Goal: Transaction & Acquisition: Download file/media

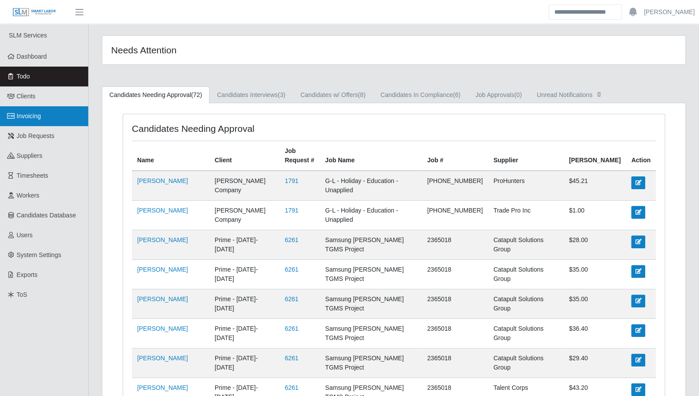
click at [37, 115] on span "Invoicing" at bounding box center [29, 115] width 24 height 7
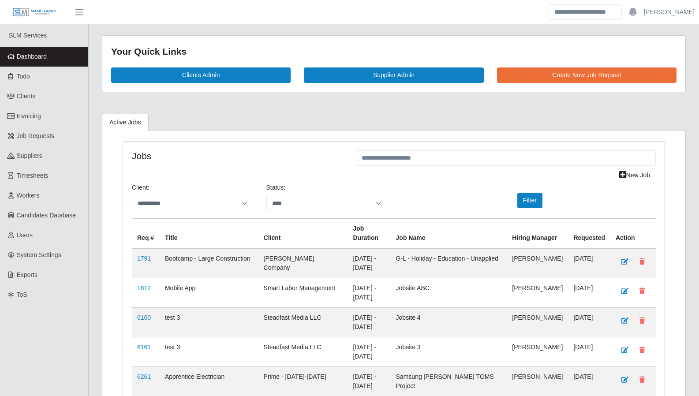
select select "****"
click at [49, 59] on link "Dashboard" at bounding box center [44, 57] width 88 height 20
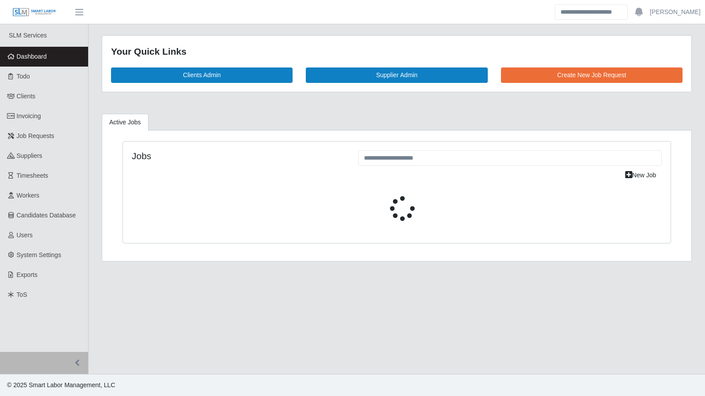
select select "****"
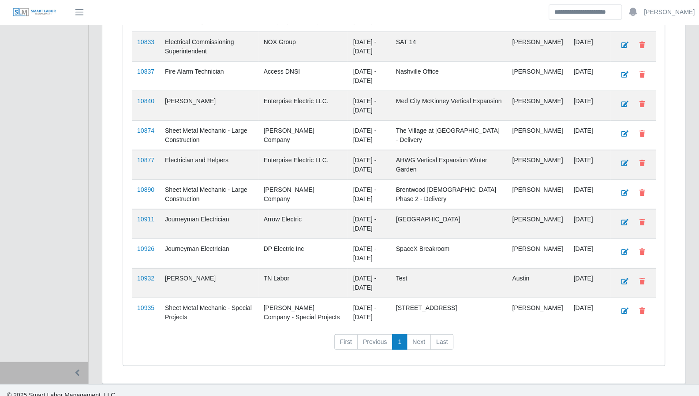
scroll to position [1222, 0]
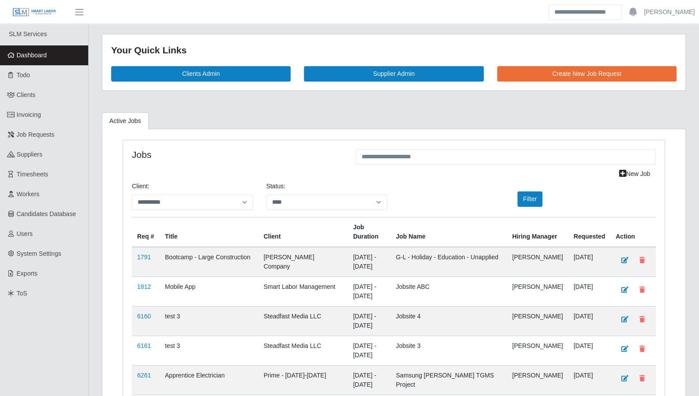
scroll to position [0, 0]
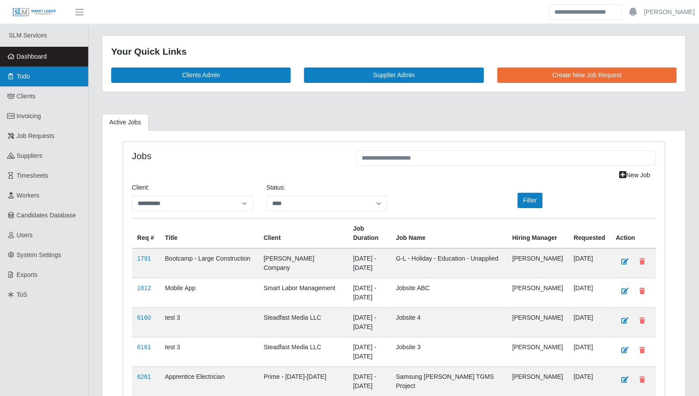
click at [19, 82] on link "Todo" at bounding box center [44, 77] width 88 height 20
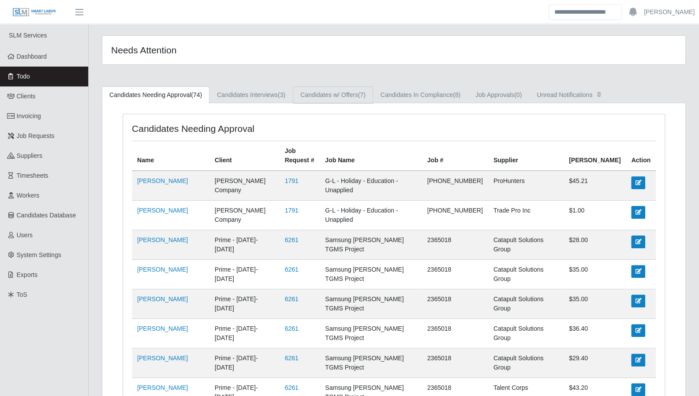
click at [357, 94] on link "Candidates w/ Offers (7)" at bounding box center [333, 94] width 80 height 17
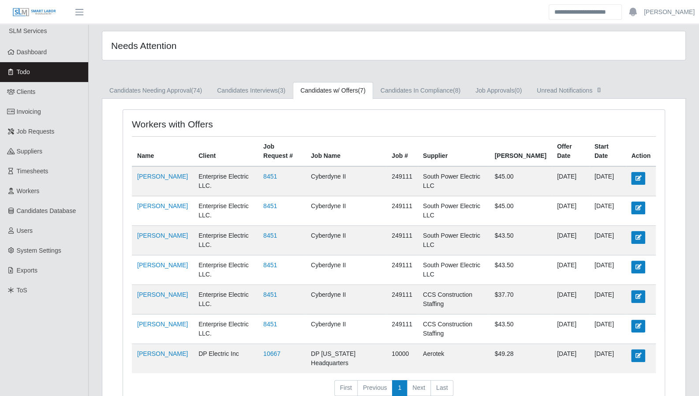
scroll to position [4, 0]
click at [444, 96] on link "Candidates In Compliance (8)" at bounding box center [420, 90] width 95 height 17
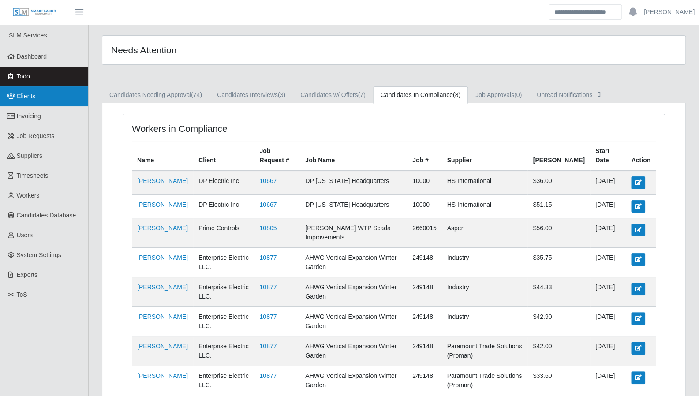
click at [53, 95] on link "Clients" at bounding box center [44, 96] width 88 height 20
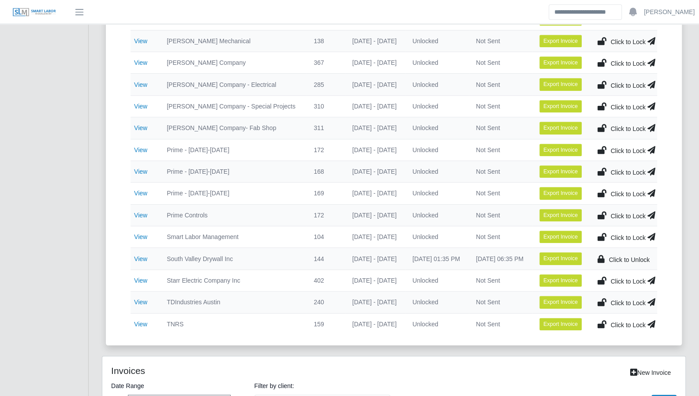
scroll to position [326, 0]
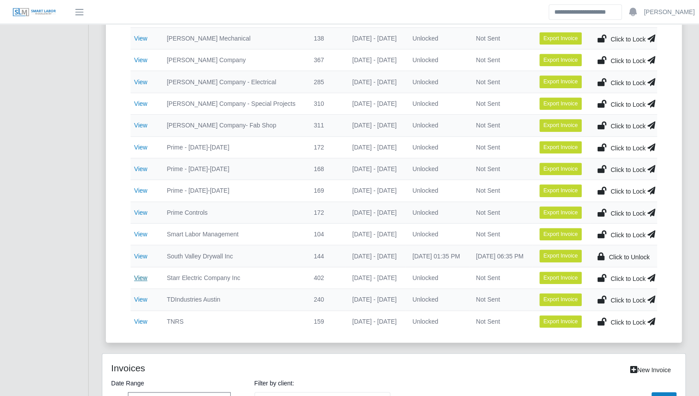
click at [140, 274] on link "View" at bounding box center [140, 277] width 13 height 7
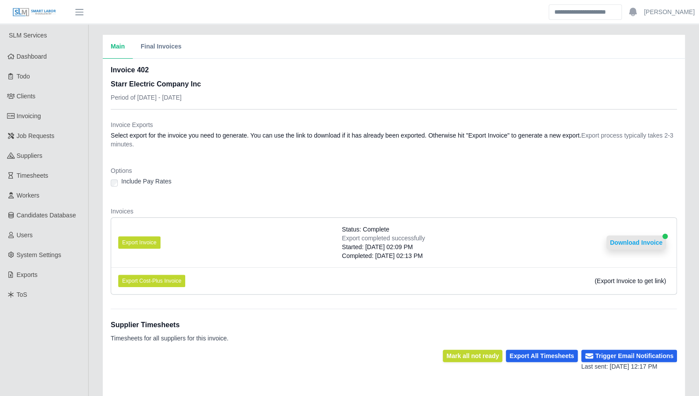
click at [622, 239] on button "Download Invoice" at bounding box center [636, 242] width 60 height 14
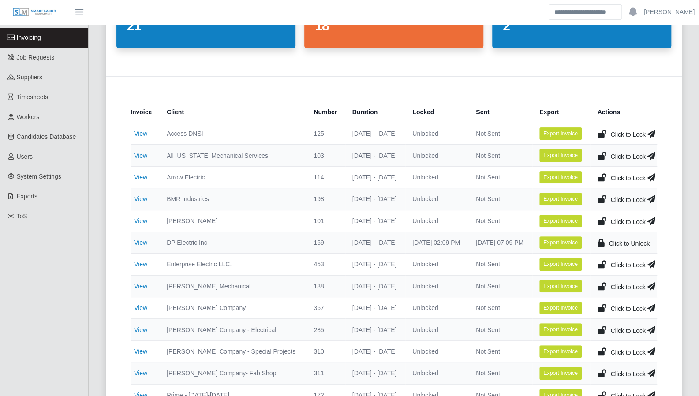
scroll to position [86, 0]
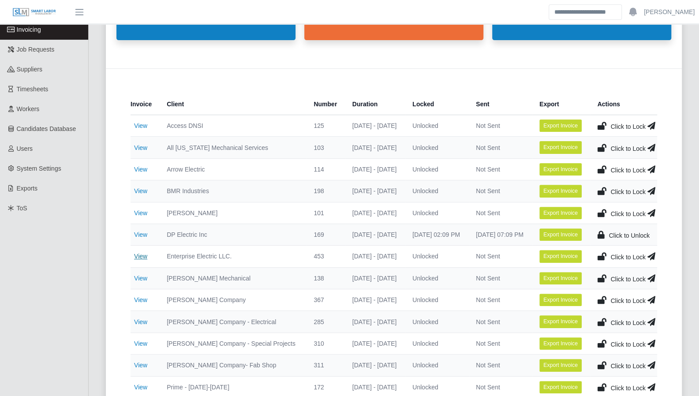
click at [145, 256] on link "View" at bounding box center [140, 256] width 13 height 7
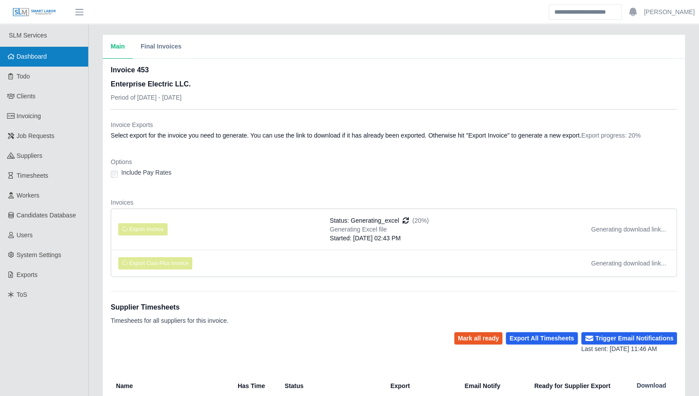
click at [31, 56] on span "Dashboard" at bounding box center [32, 56] width 30 height 7
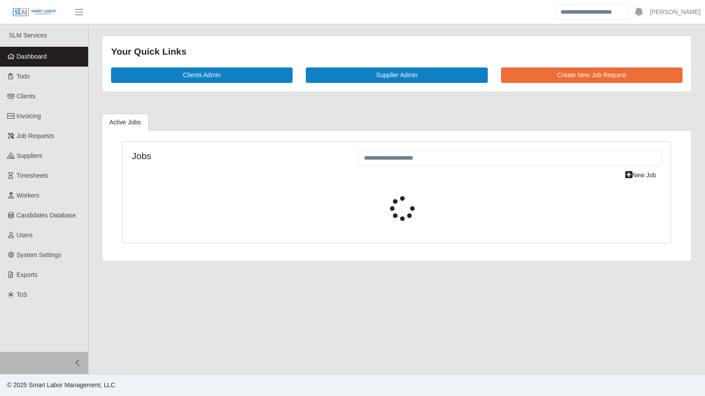
select select "****"
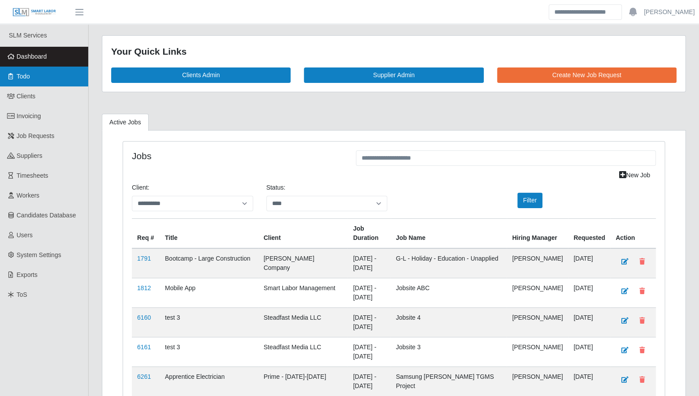
click at [18, 81] on link "Todo" at bounding box center [44, 77] width 88 height 20
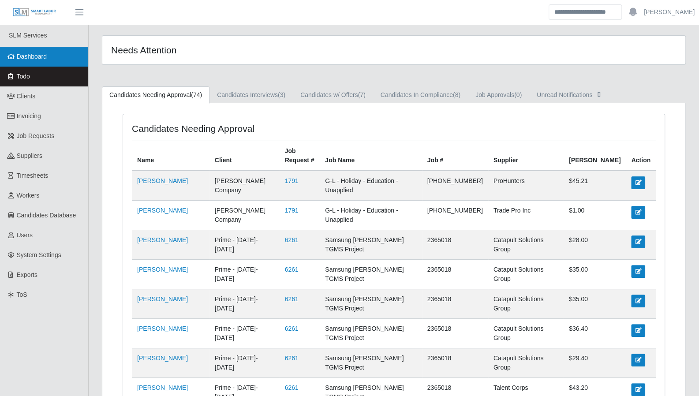
click at [20, 61] on link "Dashboard" at bounding box center [44, 57] width 88 height 20
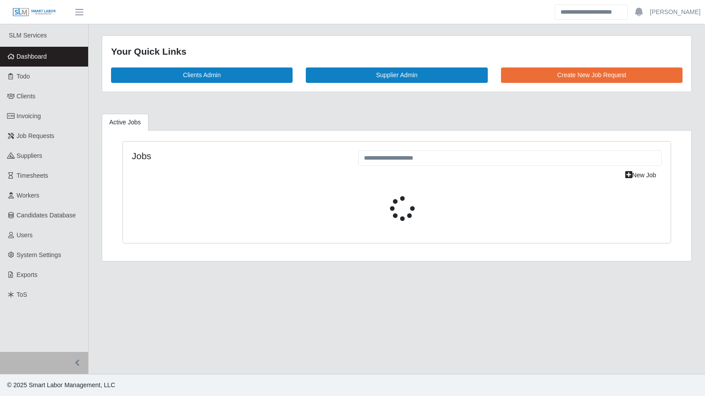
select select "****"
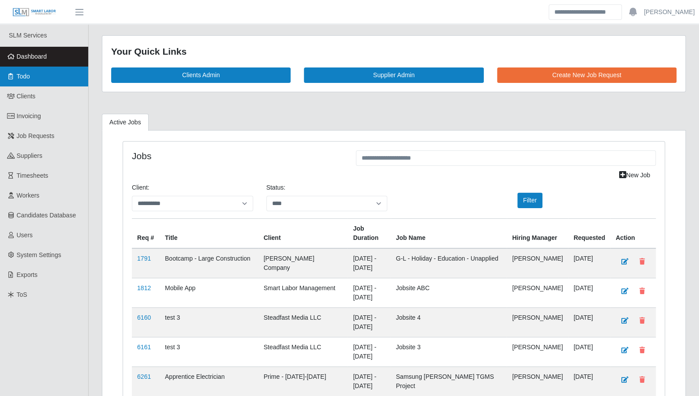
click at [28, 78] on span "Todo" at bounding box center [23, 76] width 13 height 7
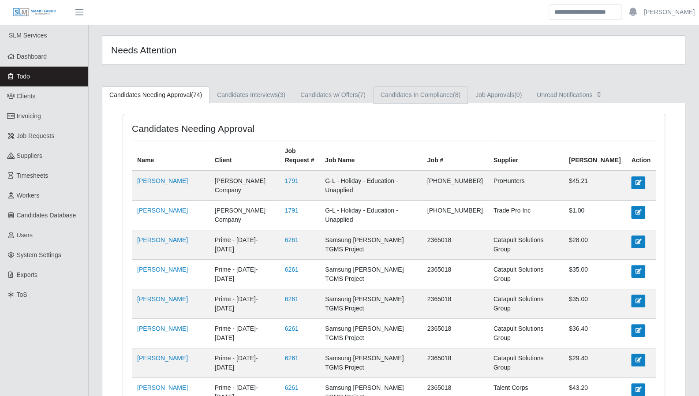
click at [410, 94] on link "Candidates In Compliance (8)" at bounding box center [420, 94] width 95 height 17
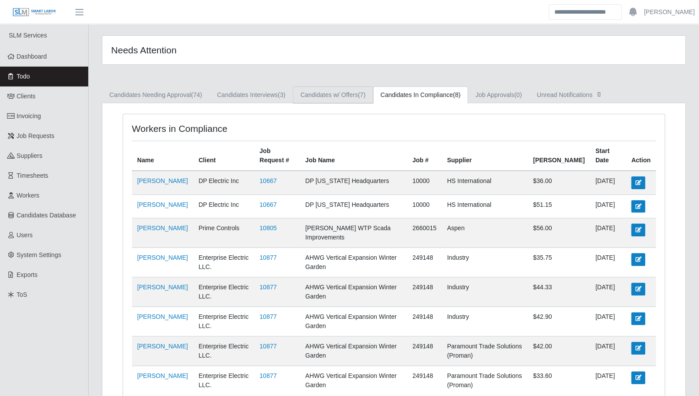
click at [332, 88] on link "Candidates w/ Offers (7)" at bounding box center [333, 94] width 80 height 17
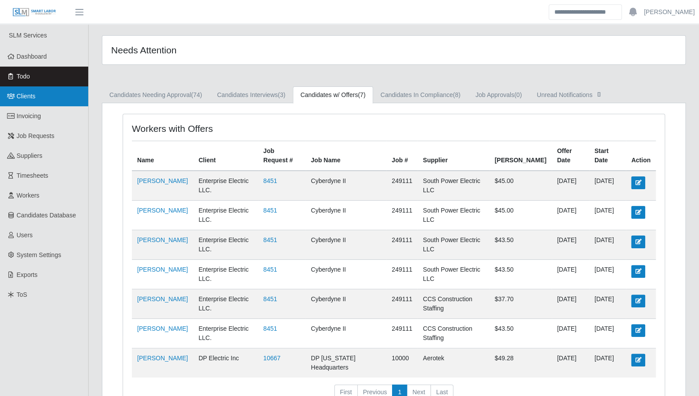
click at [25, 98] on span "Clients" at bounding box center [26, 96] width 19 height 7
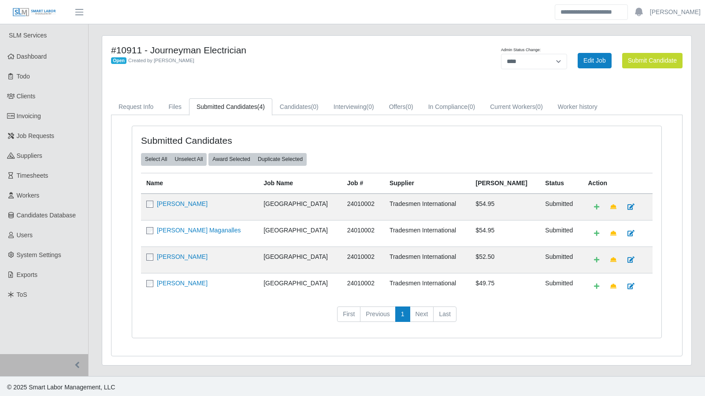
select select "****"
click at [30, 115] on span "Invoicing" at bounding box center [29, 115] width 24 height 7
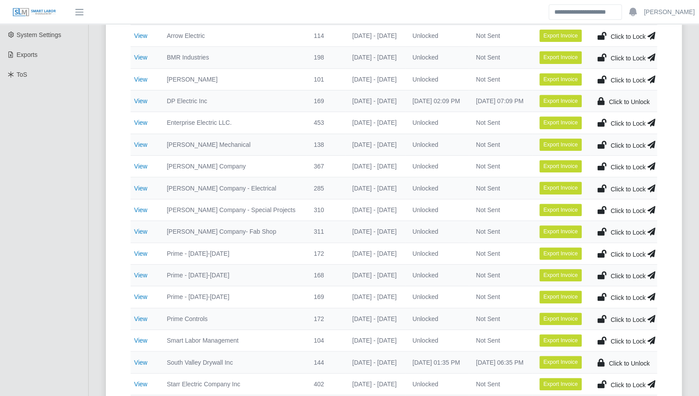
scroll to position [216, 0]
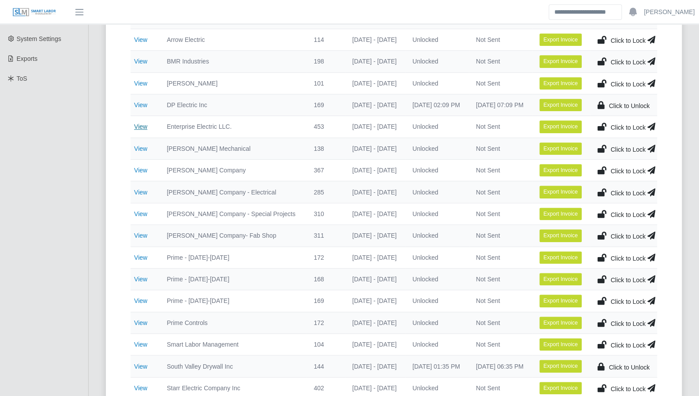
click at [143, 123] on link "View" at bounding box center [140, 126] width 13 height 7
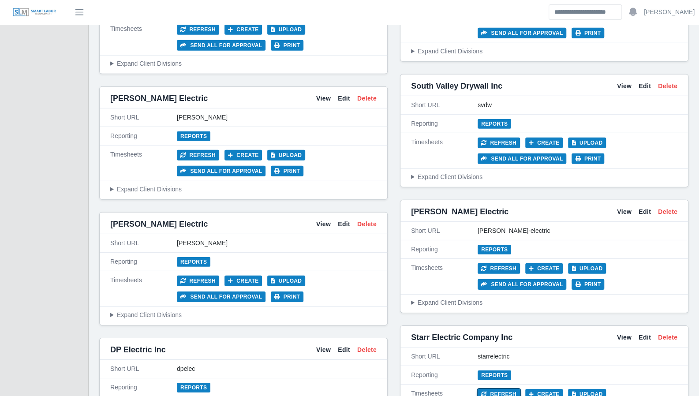
scroll to position [1545, 0]
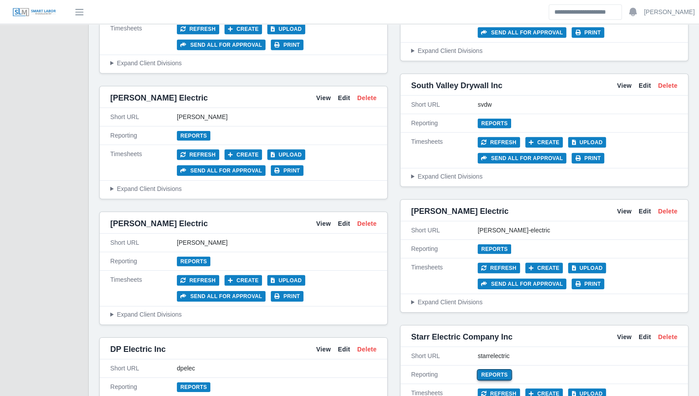
click at [496, 370] on link "Reports" at bounding box center [495, 375] width 34 height 10
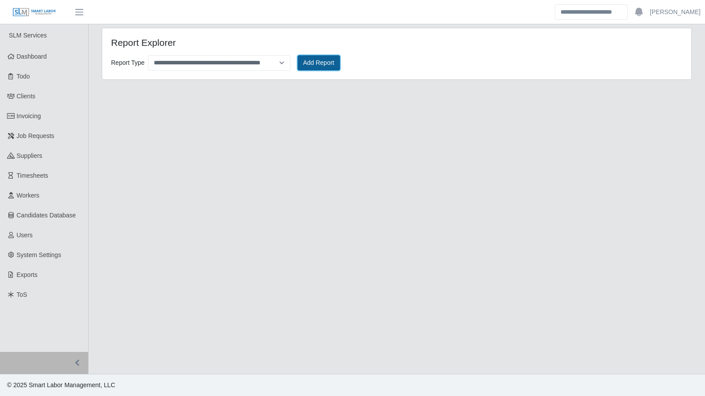
click at [312, 67] on button "Add Report" at bounding box center [319, 62] width 43 height 15
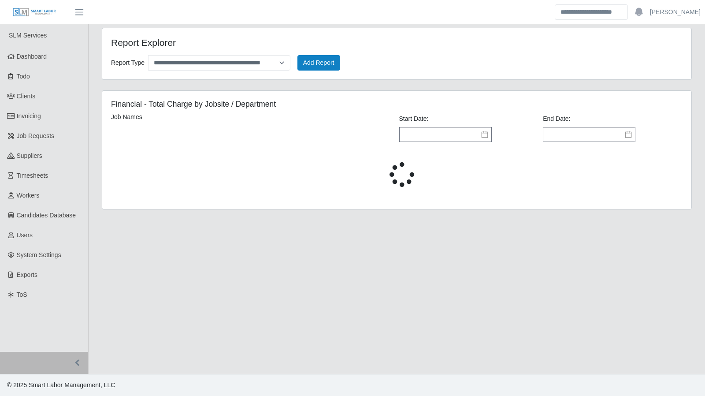
click at [487, 133] on icon at bounding box center [484, 134] width 7 height 7
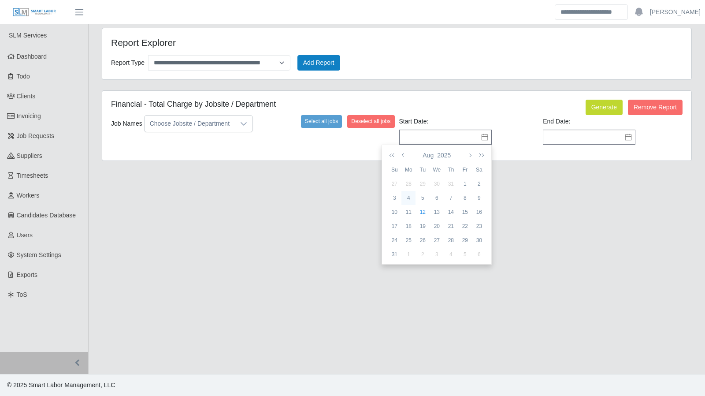
click at [407, 200] on div "4" at bounding box center [409, 198] width 14 height 8
type input "**********"
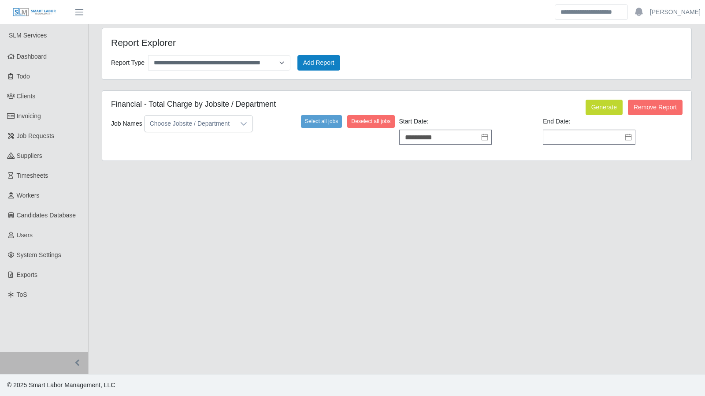
click at [626, 134] on icon at bounding box center [629, 137] width 6 height 7
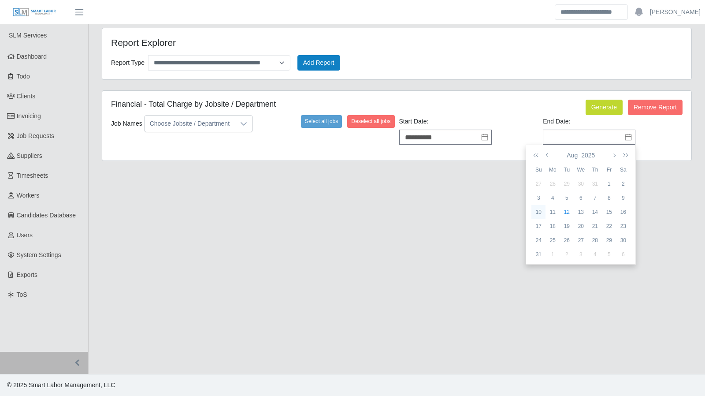
click at [541, 211] on div "10" at bounding box center [539, 212] width 14 height 8
type input "**********"
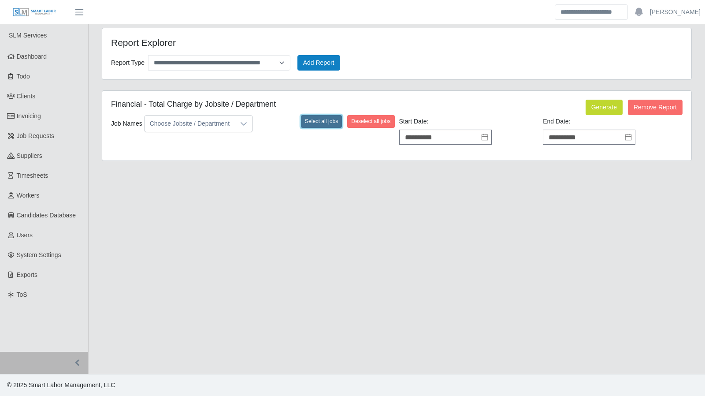
click at [322, 123] on button "Select all jobs" at bounding box center [321, 121] width 41 height 12
click at [594, 110] on button "Generate" at bounding box center [604, 107] width 37 height 15
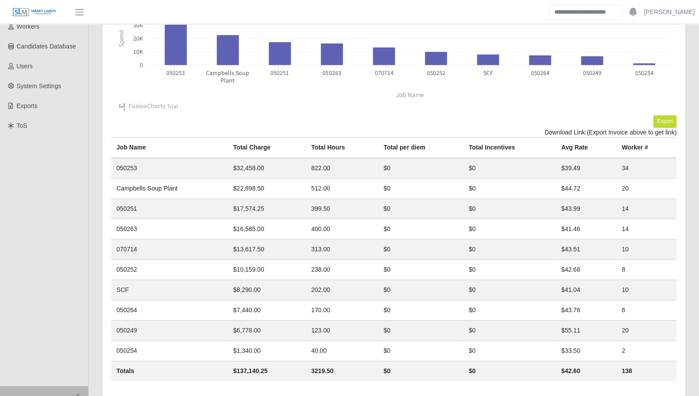
scroll to position [200, 0]
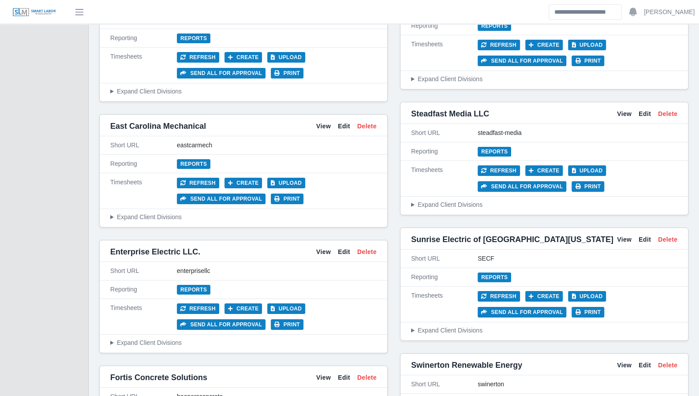
scroll to position [1899, 0]
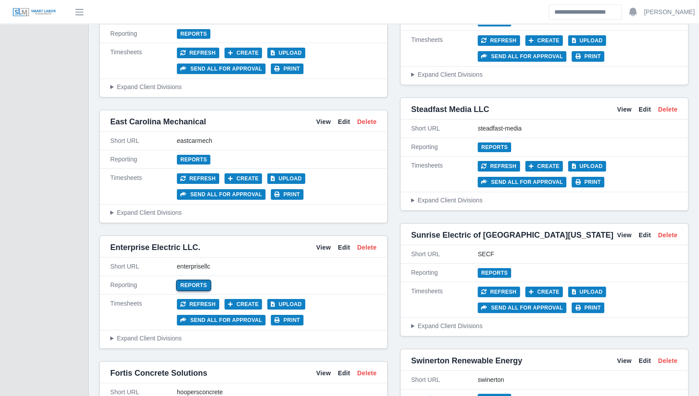
click at [192, 280] on link "Reports" at bounding box center [194, 285] width 34 height 10
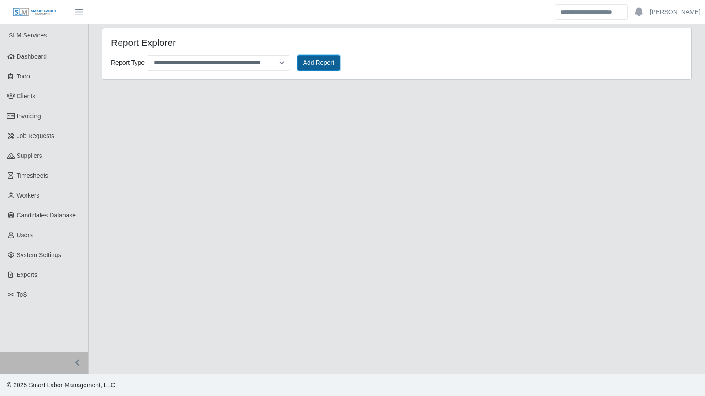
click at [318, 58] on button "Add Report" at bounding box center [319, 62] width 43 height 15
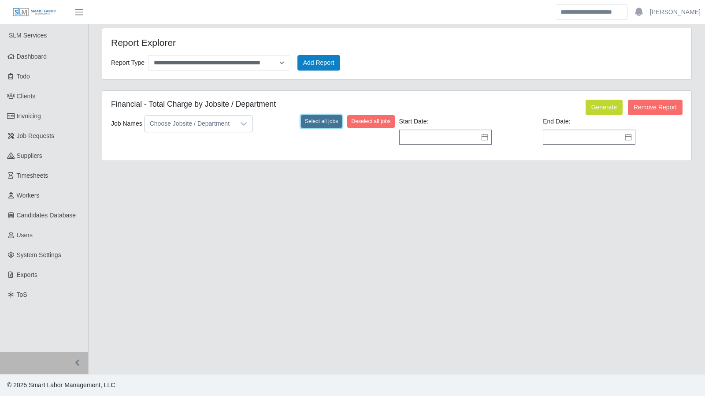
click at [327, 119] on button "Select all jobs" at bounding box center [321, 121] width 41 height 12
click at [488, 139] on input "text" at bounding box center [445, 137] width 93 height 15
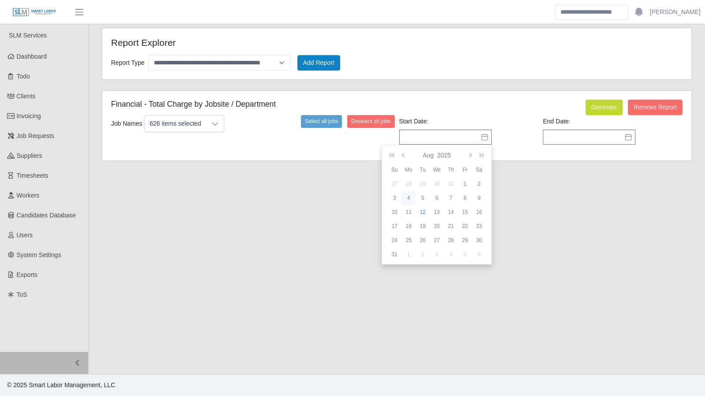
click at [409, 199] on div "4" at bounding box center [409, 198] width 14 height 8
type input "**********"
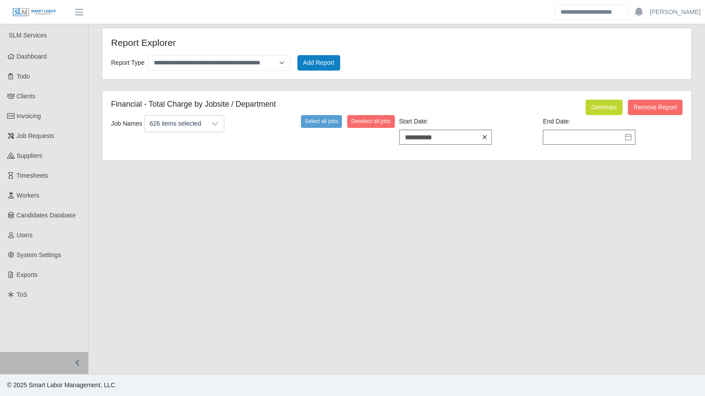
click at [481, 137] on icon at bounding box center [484, 137] width 7 height 7
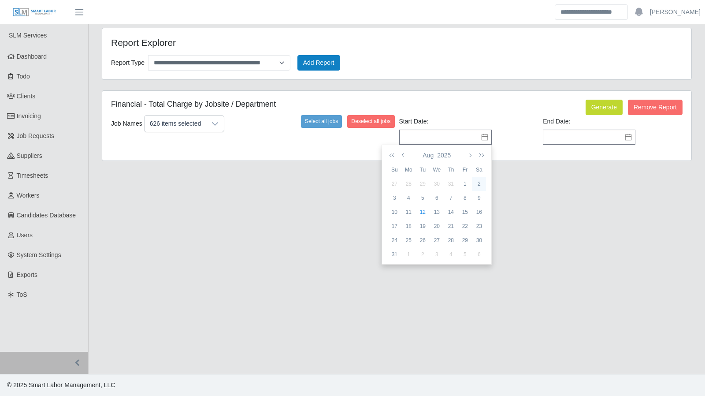
click at [480, 182] on div "2" at bounding box center [479, 184] width 14 height 8
type input "**********"
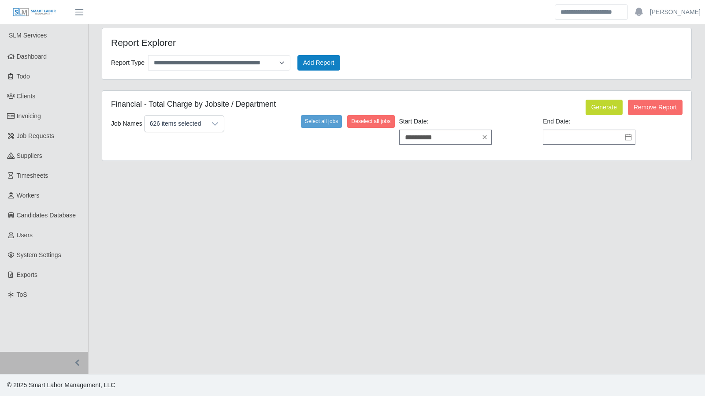
click at [629, 137] on icon at bounding box center [628, 137] width 7 height 7
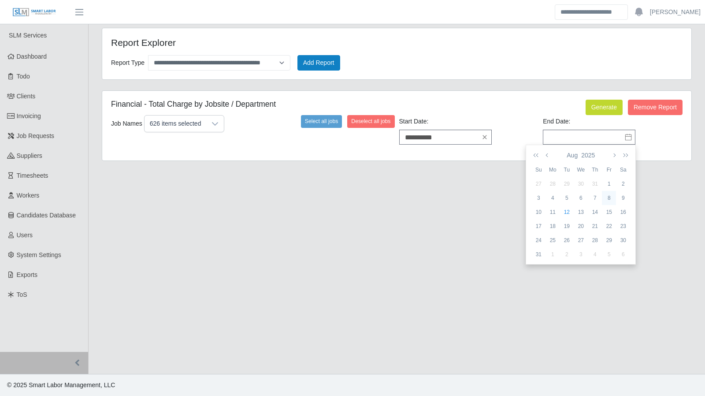
click at [608, 198] on div "8" at bounding box center [609, 198] width 14 height 8
type input "**********"
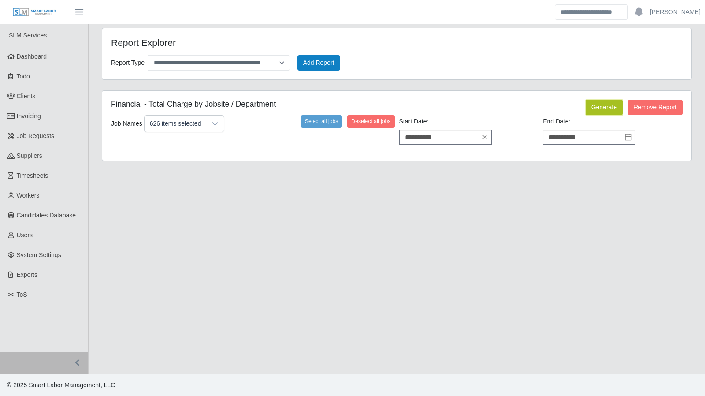
click at [596, 106] on button "Generate" at bounding box center [604, 107] width 37 height 15
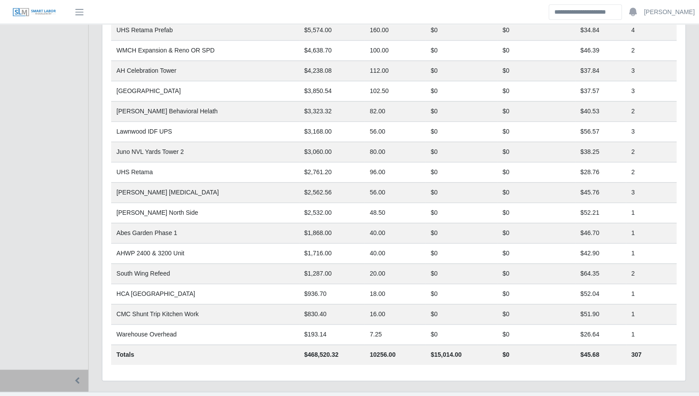
scroll to position [562, 0]
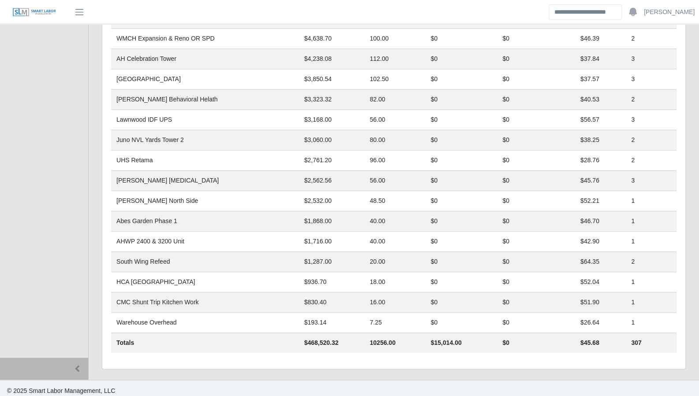
click at [479, 276] on td "$0" at bounding box center [461, 282] width 72 height 20
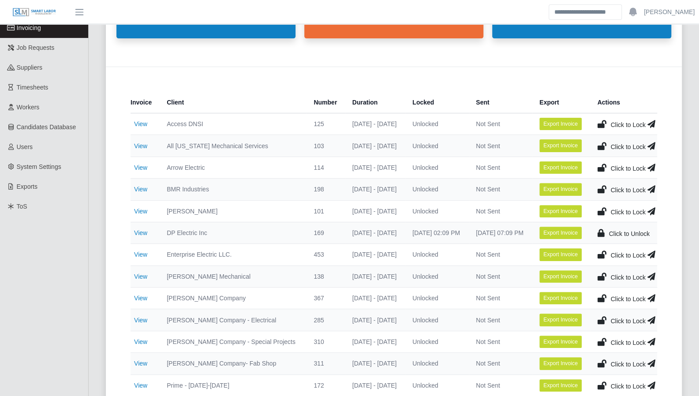
scroll to position [88, 0]
click at [140, 232] on link "View" at bounding box center [140, 232] width 13 height 7
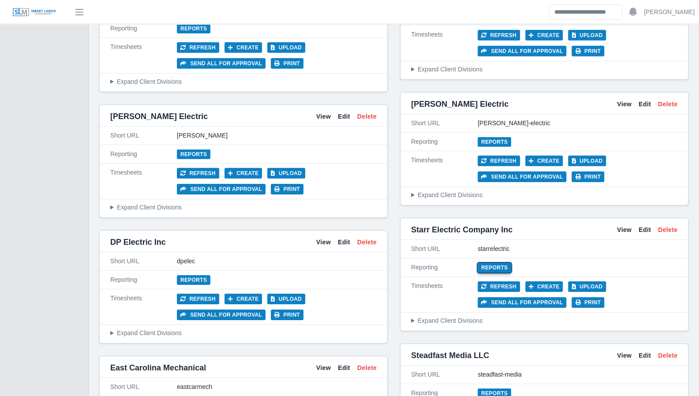
scroll to position [1649, 0]
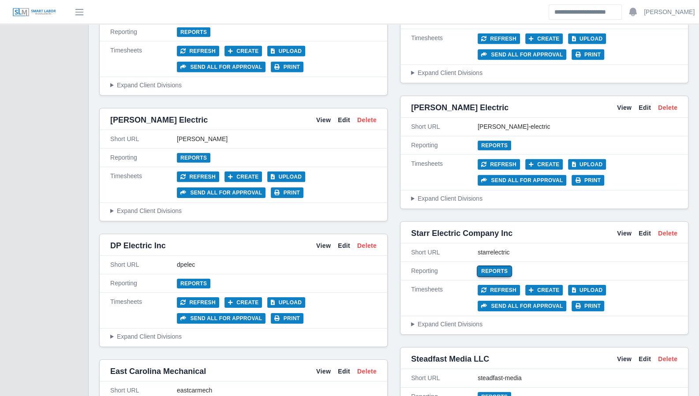
click at [496, 266] on link "Reports" at bounding box center [495, 271] width 34 height 10
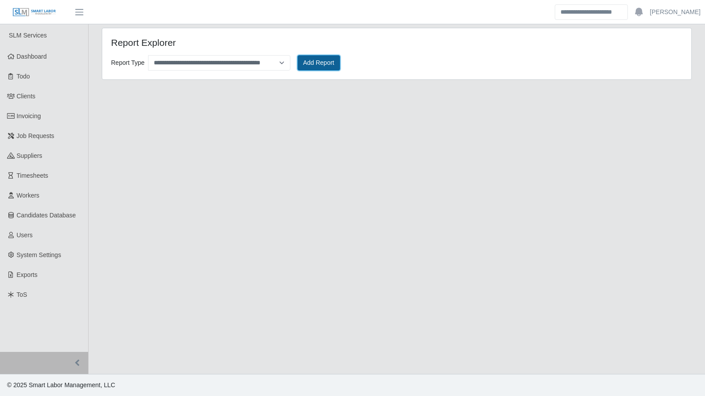
click at [311, 59] on button "Add Report" at bounding box center [319, 62] width 43 height 15
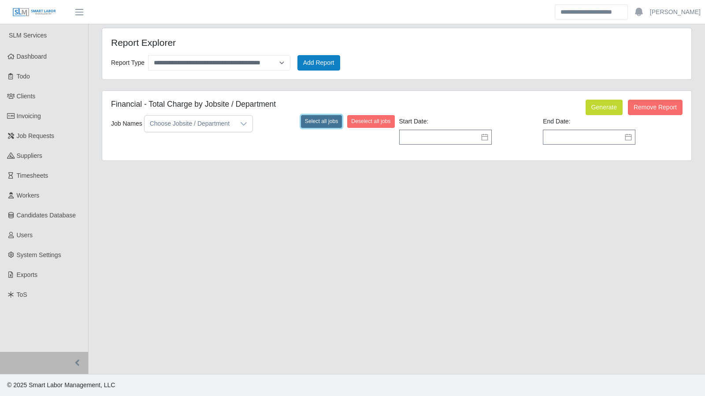
click at [314, 123] on button "Select all jobs" at bounding box center [321, 121] width 41 height 12
click at [482, 137] on icon at bounding box center [484, 137] width 7 height 7
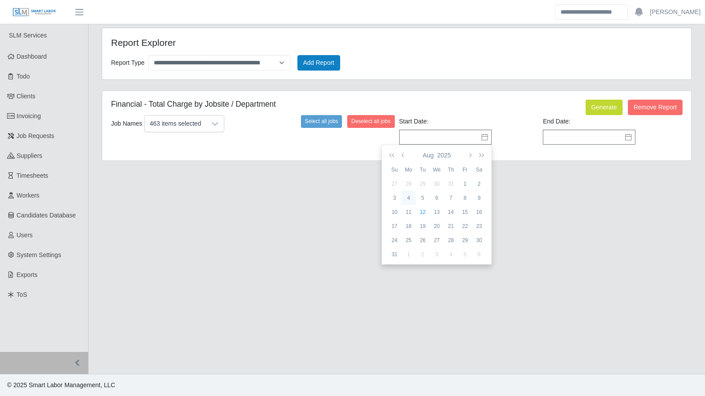
click at [414, 198] on div "4" at bounding box center [409, 198] width 14 height 8
type input "**********"
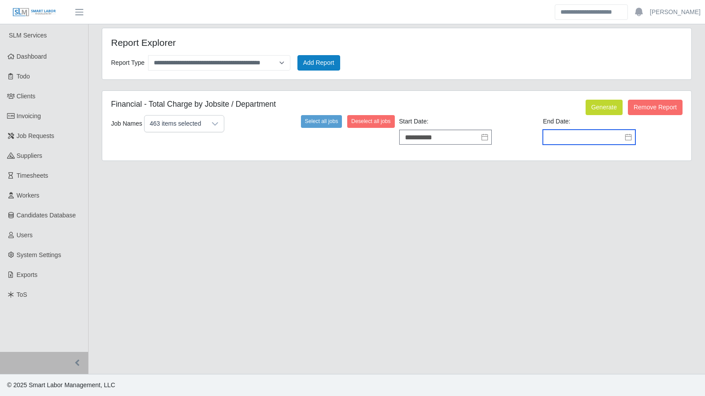
click at [601, 131] on input "text" at bounding box center [589, 137] width 93 height 15
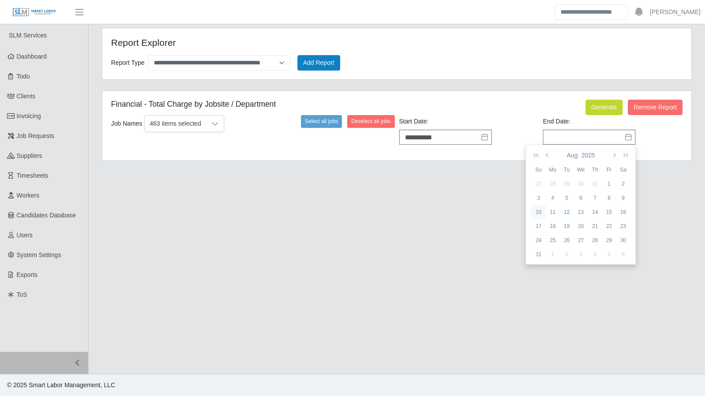
click at [534, 212] on div "10" at bounding box center [539, 212] width 14 height 8
type input "**********"
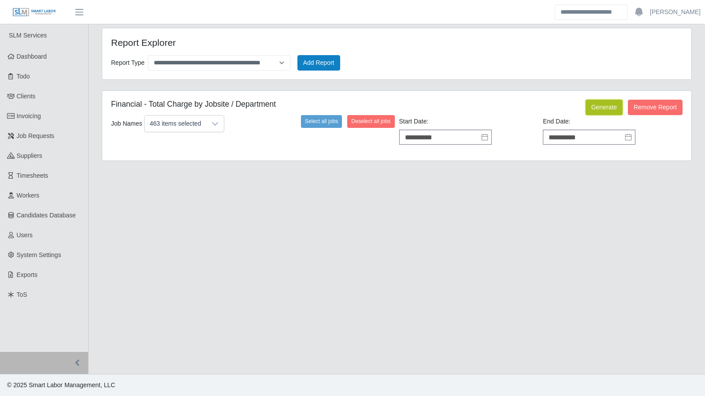
click at [599, 106] on button "Generate" at bounding box center [604, 107] width 37 height 15
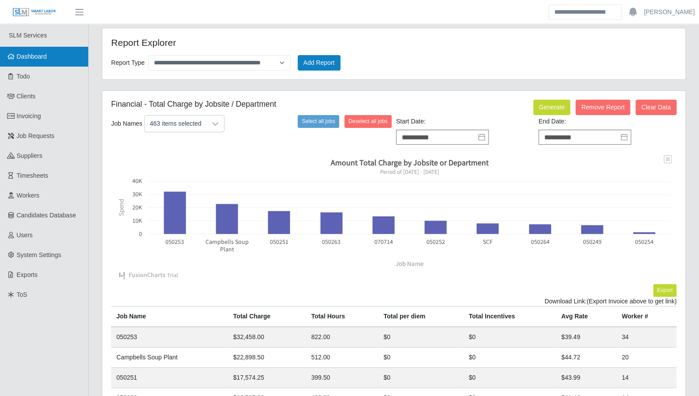
click at [42, 62] on link "Dashboard" at bounding box center [44, 57] width 88 height 20
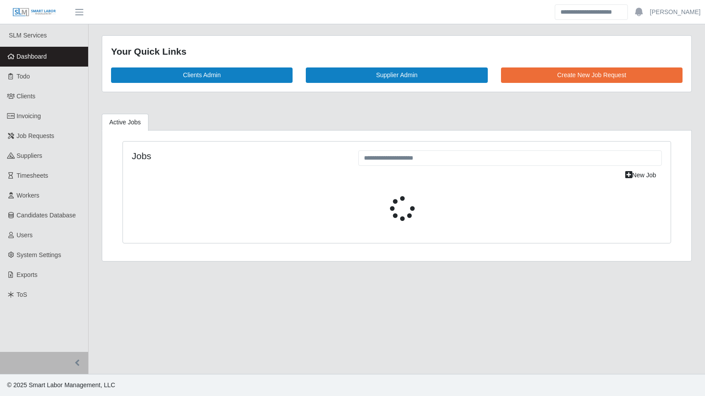
select select "****"
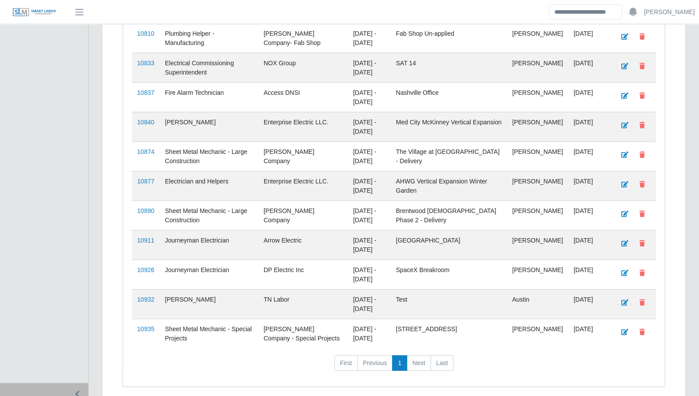
scroll to position [1222, 0]
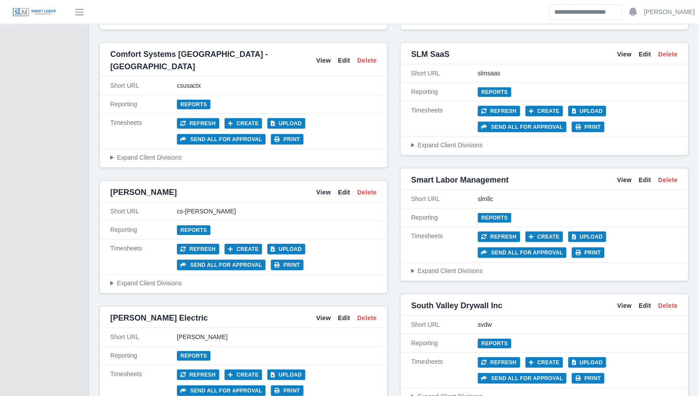
scroll to position [1352, 0]
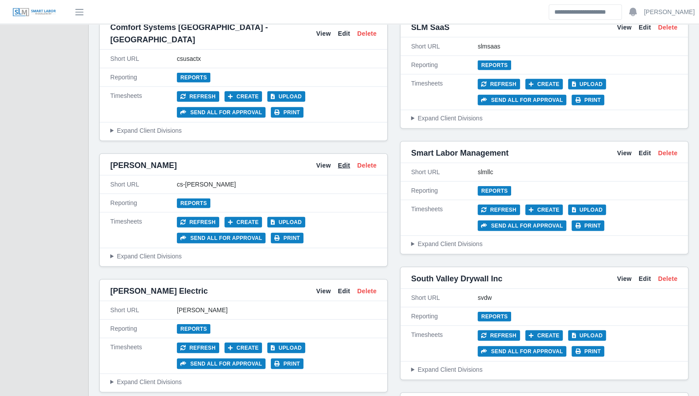
click at [345, 161] on link "Edit" at bounding box center [344, 165] width 12 height 9
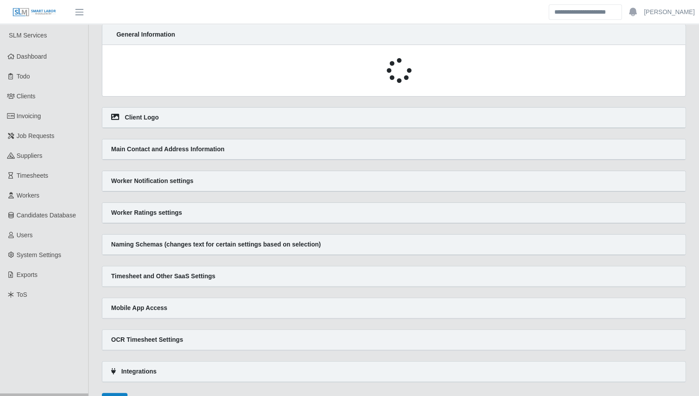
select select
select select "*****"
select select "******"
select select "*"
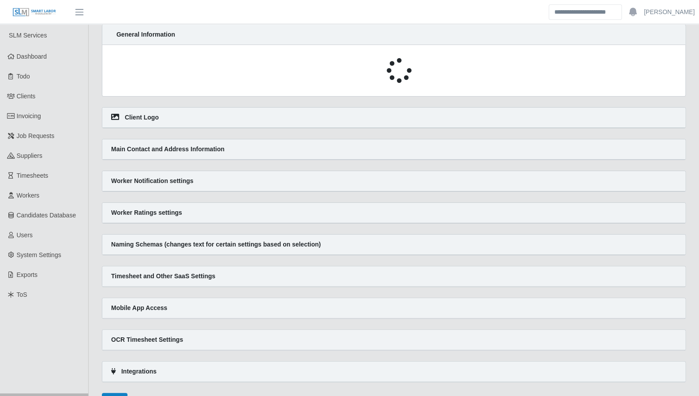
select select
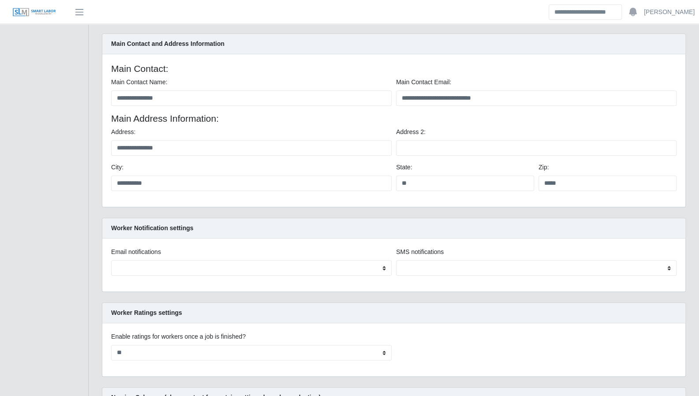
scroll to position [467, 0]
drag, startPoint x: 693, startPoint y: 254, endPoint x: 414, endPoint y: 187, distance: 286.9
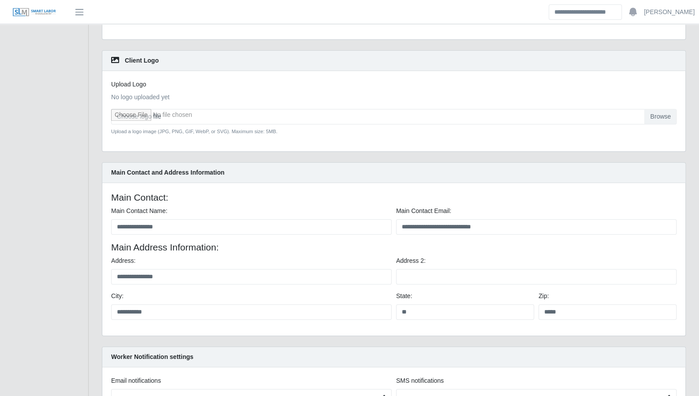
scroll to position [336, 0]
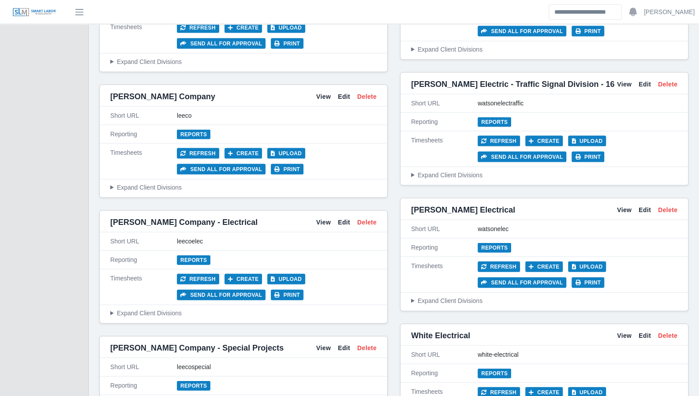
scroll to position [3172, 0]
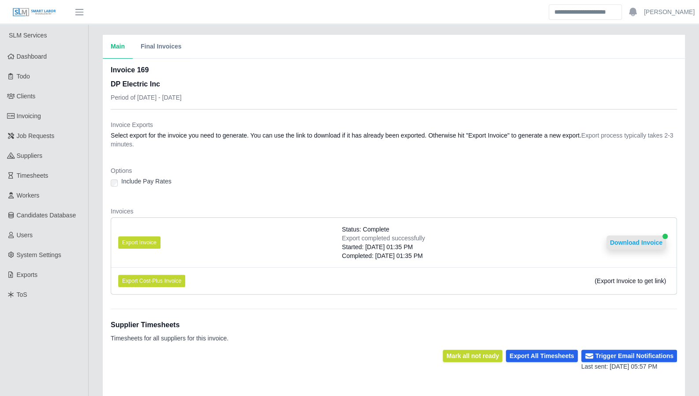
click at [637, 240] on button "Download Invoice" at bounding box center [636, 242] width 60 height 14
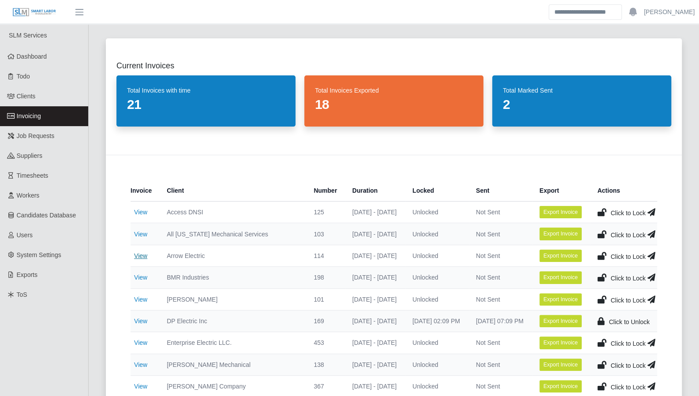
click at [146, 256] on link "View" at bounding box center [140, 255] width 13 height 7
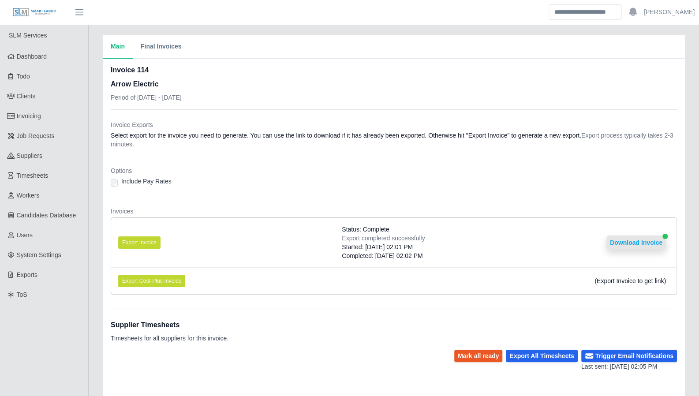
click at [630, 247] on button "Download Invoice" at bounding box center [636, 242] width 60 height 14
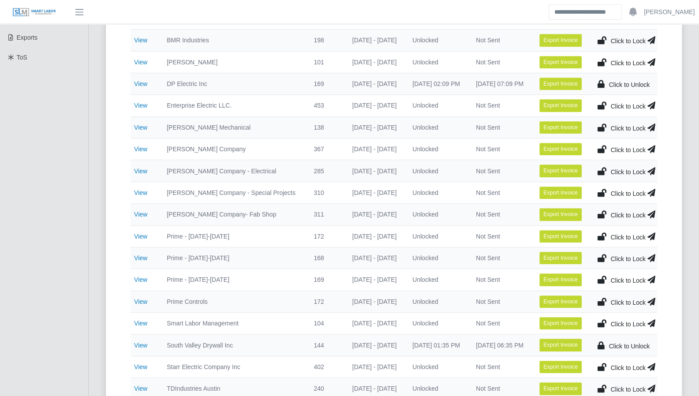
scroll to position [258, 0]
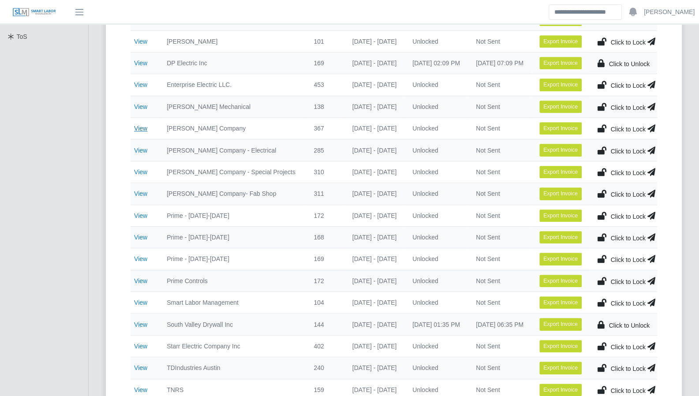
click at [140, 127] on link "View" at bounding box center [140, 128] width 13 height 7
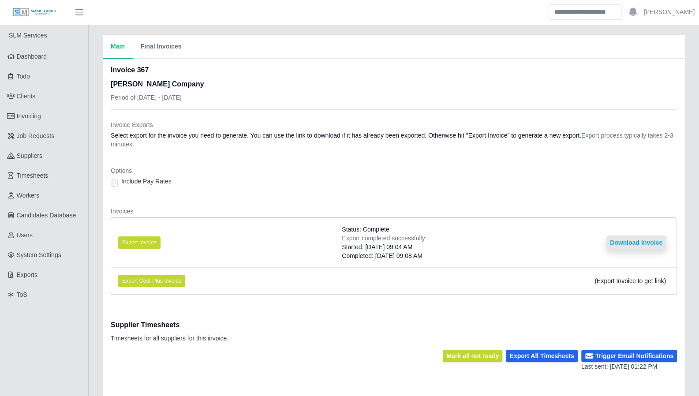
click at [624, 240] on button "Download Invoice" at bounding box center [636, 242] width 60 height 14
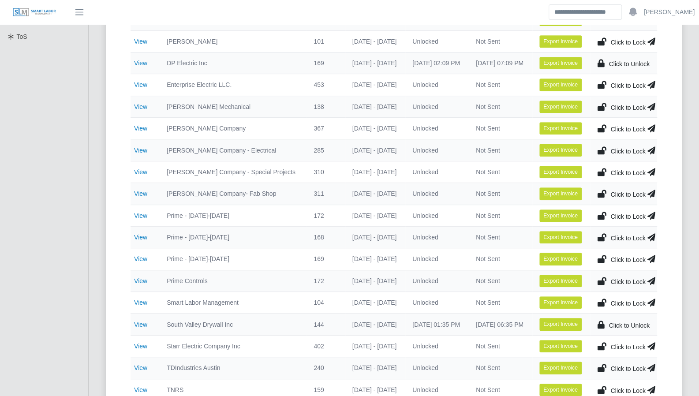
scroll to position [267, 0]
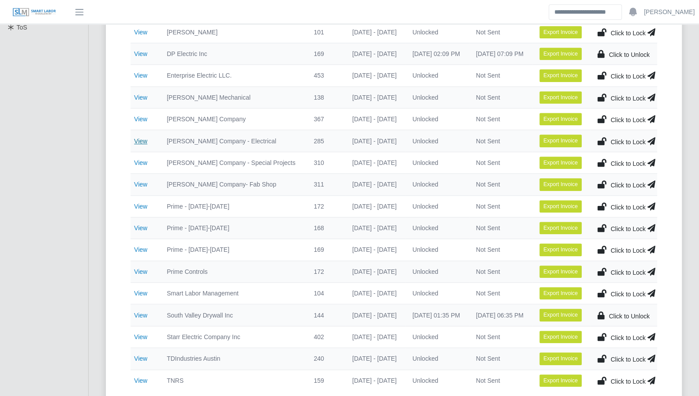
click at [141, 139] on link "View" at bounding box center [140, 141] width 13 height 7
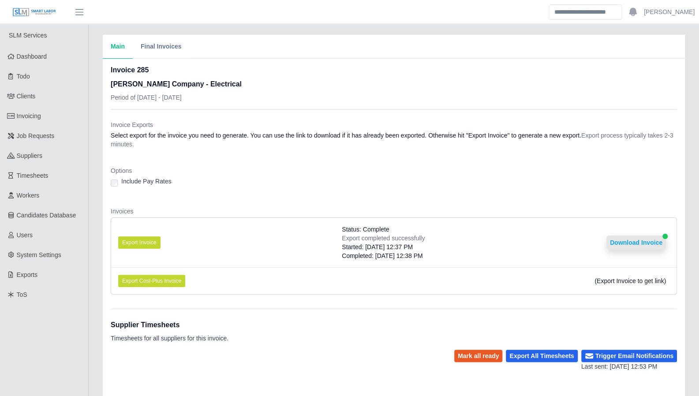
click at [621, 239] on button "Download Invoice" at bounding box center [636, 242] width 60 height 14
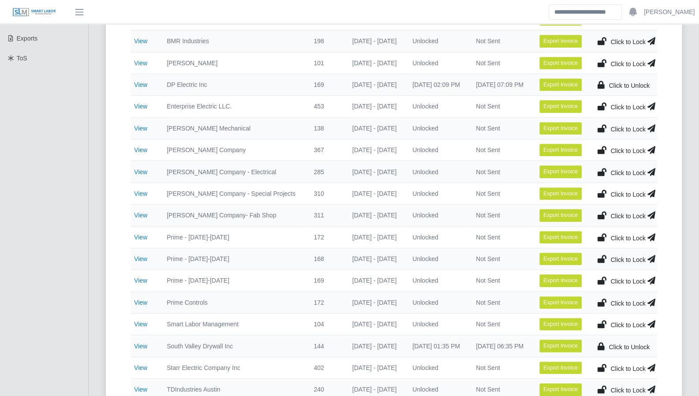
scroll to position [253, 0]
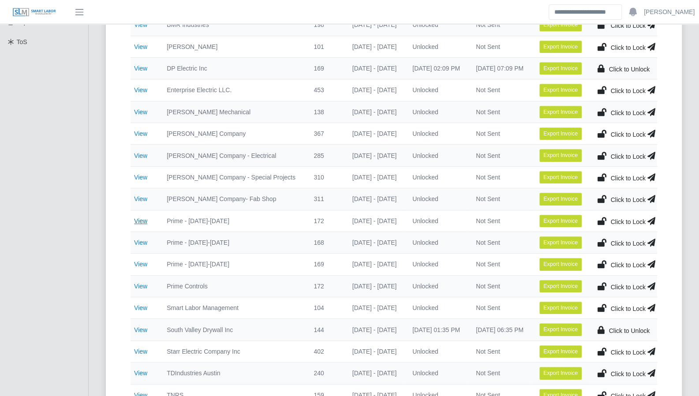
click at [142, 217] on link "View" at bounding box center [140, 220] width 13 height 7
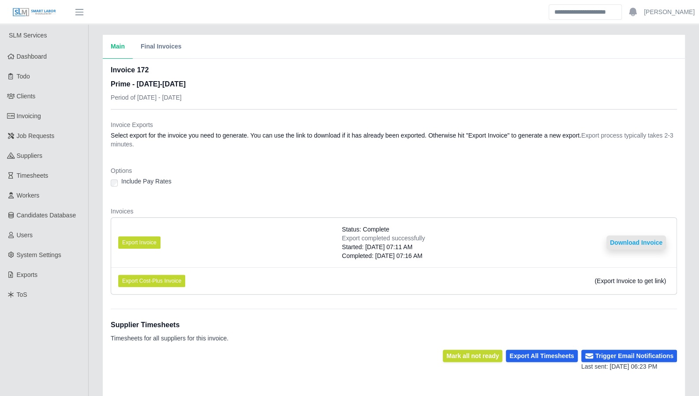
click at [642, 242] on button "Download Invoice" at bounding box center [636, 242] width 60 height 14
